Goal: Task Accomplishment & Management: Complete application form

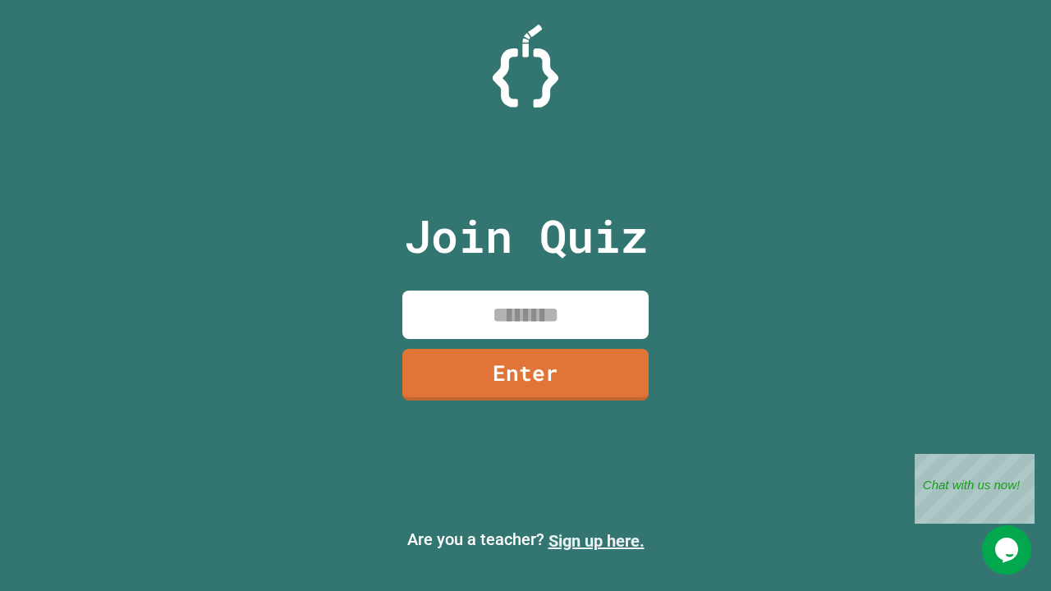
click at [596, 541] on link "Sign up here." at bounding box center [597, 541] width 96 height 20
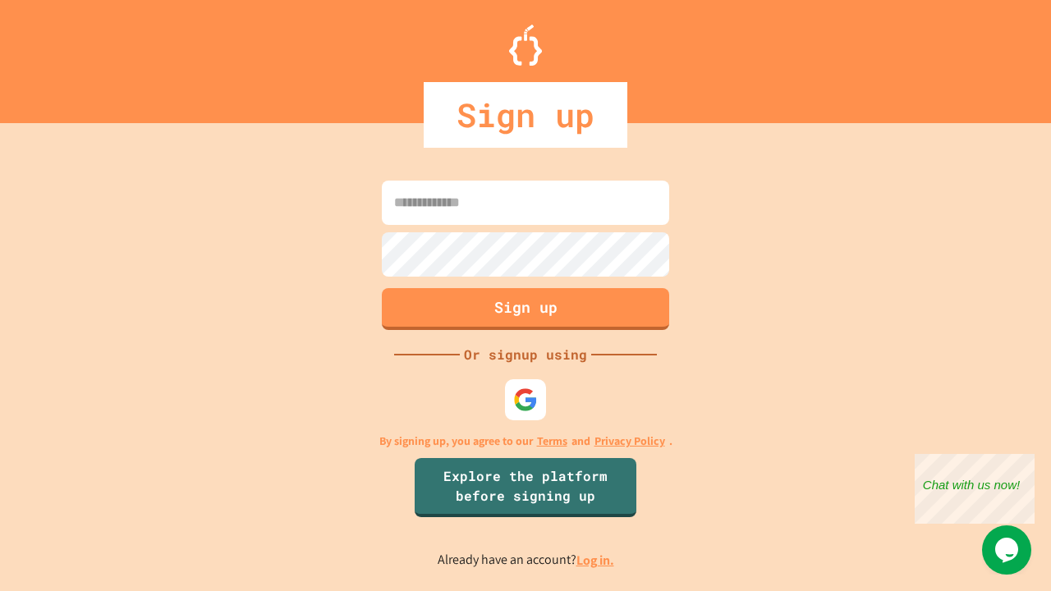
click at [596, 560] on link "Log in." at bounding box center [596, 560] width 38 height 17
